Goal: Task Accomplishment & Management: Manage account settings

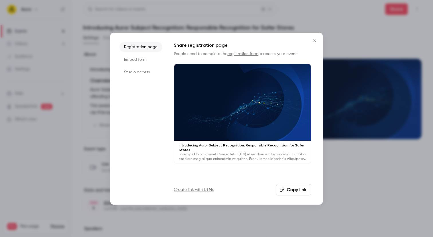
drag, startPoint x: 309, startPoint y: 39, endPoint x: 317, endPoint y: 39, distance: 8.0
click at [309, 39] on div "Registration page Embed form Studio access Share registration page People need …" at bounding box center [216, 119] width 212 height 172
click at [317, 39] on icon "Close" at bounding box center [314, 40] width 7 height 5
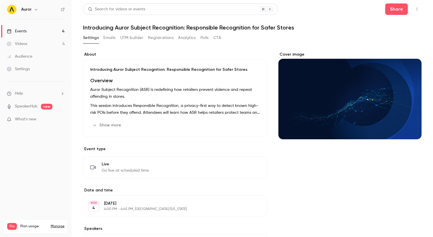
click at [29, 29] on link "Events 4" at bounding box center [36, 31] width 72 height 13
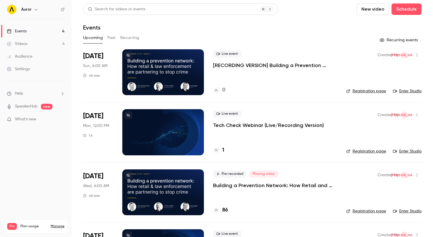
click at [418, 114] on icon "button" at bounding box center [416, 115] width 5 height 4
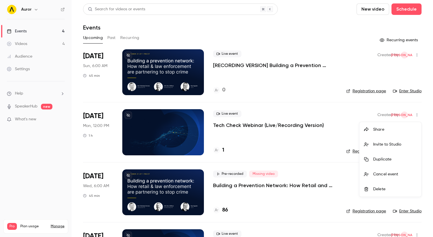
click at [277, 122] on div at bounding box center [216, 118] width 433 height 237
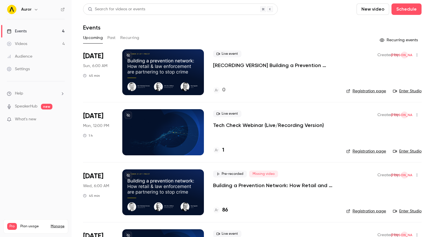
click at [274, 127] on p "Tech Check Webinar (Live/Recording Version)" at bounding box center [268, 125] width 111 height 7
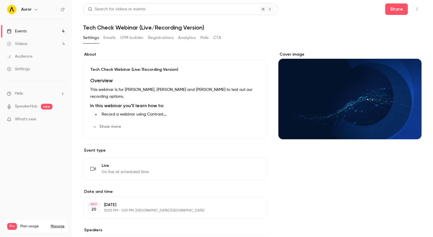
click at [148, 27] on h1 "Tech Check Webinar (Live/Recording Version)" at bounding box center [252, 27] width 338 height 7
drag, startPoint x: 159, startPoint y: 27, endPoint x: 172, endPoint y: 27, distance: 12.9
click at [160, 27] on h1 "Tech Check Webinar (Live/Recording Version)" at bounding box center [252, 27] width 338 height 7
drag, startPoint x: 182, startPoint y: 27, endPoint x: 122, endPoint y: 59, distance: 67.9
click at [142, 28] on h1 "Tech Check Webinar (Live/Recording Version)" at bounding box center [252, 27] width 338 height 7
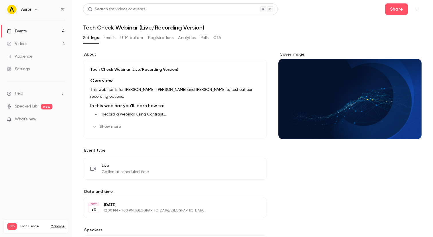
click at [117, 69] on p "Tech Check Webinar (Live/Recording Version)" at bounding box center [174, 70] width 169 height 6
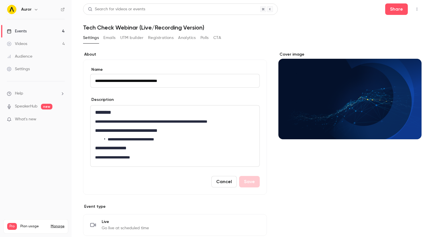
drag, startPoint x: 163, startPoint y: 80, endPoint x: 135, endPoint y: 80, distance: 27.2
click at [135, 81] on input "**********" at bounding box center [174, 81] width 169 height 14
type input "**********"
click at [166, 57] on label "About" at bounding box center [175, 55] width 184 height 6
drag, startPoint x: 253, startPoint y: 187, endPoint x: 252, endPoint y: 184, distance: 2.9
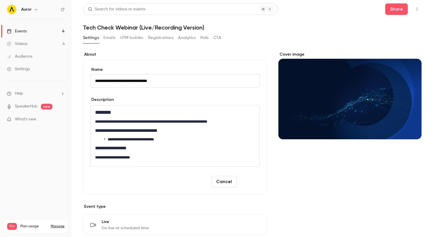
click at [252, 186] on div "**********" at bounding box center [175, 127] width 184 height 135
click at [252, 184] on button "Save" at bounding box center [249, 181] width 21 height 11
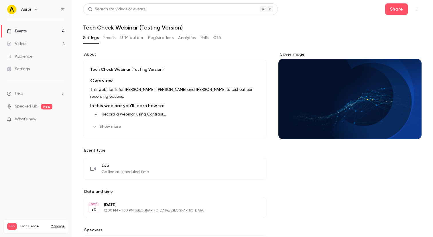
click at [24, 43] on div "Videos" at bounding box center [17, 44] width 20 height 6
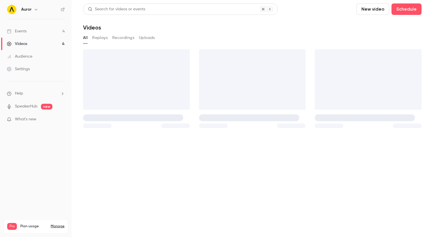
click at [33, 32] on link "Events 4" at bounding box center [36, 31] width 72 height 13
